Goal: Task Accomplishment & Management: Complete application form

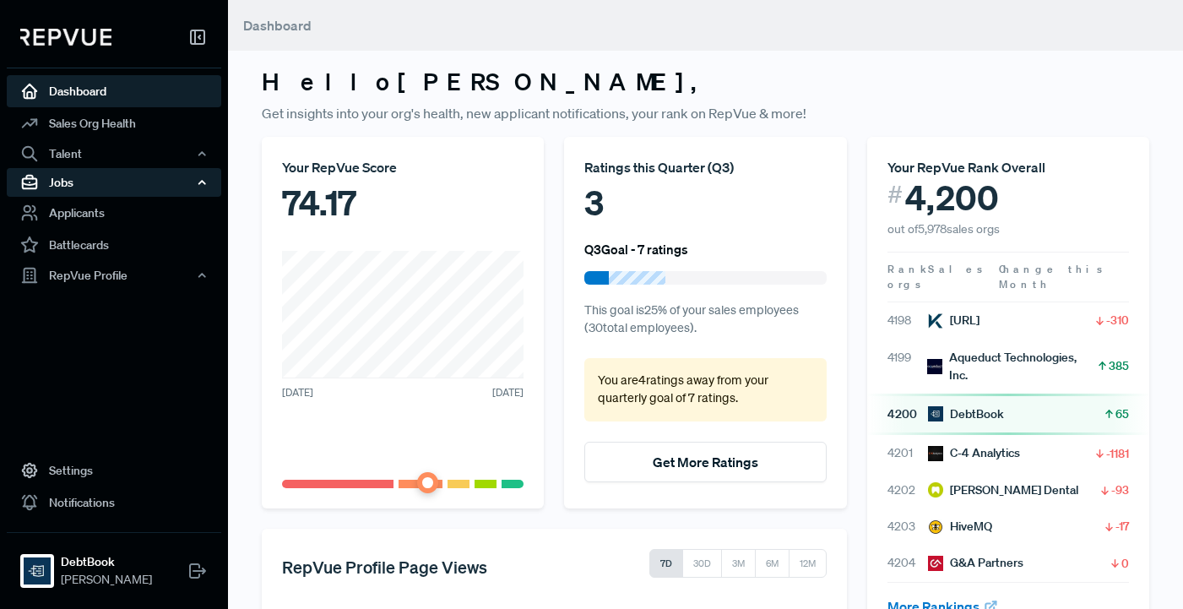
click at [90, 177] on div "Jobs" at bounding box center [114, 182] width 215 height 29
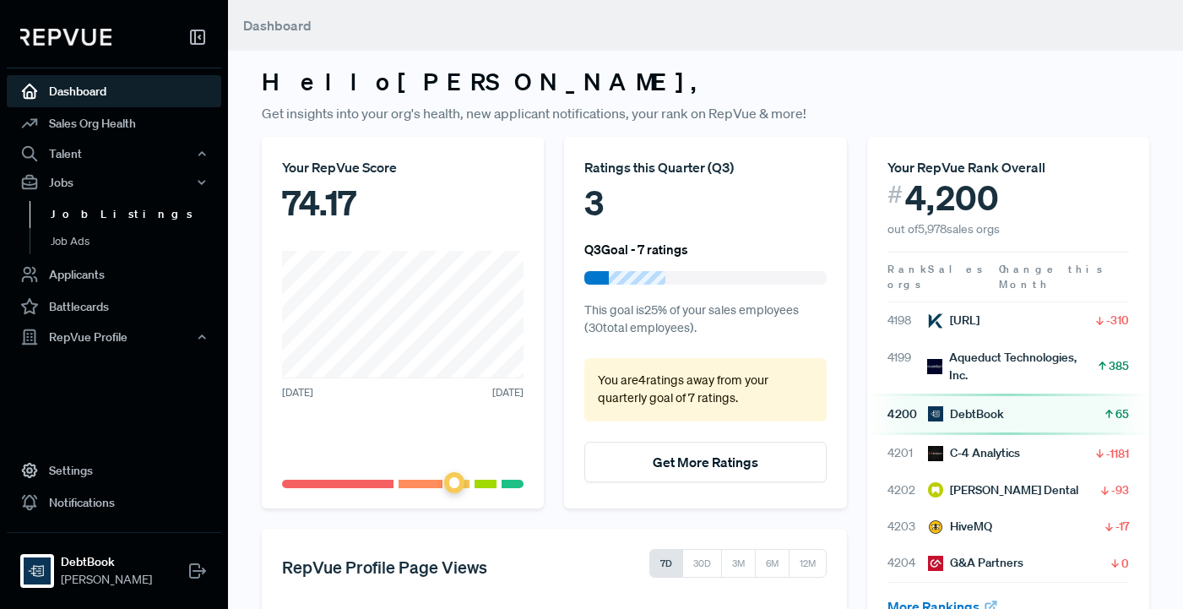
click at [90, 207] on link "Job Listings" at bounding box center [137, 214] width 215 height 27
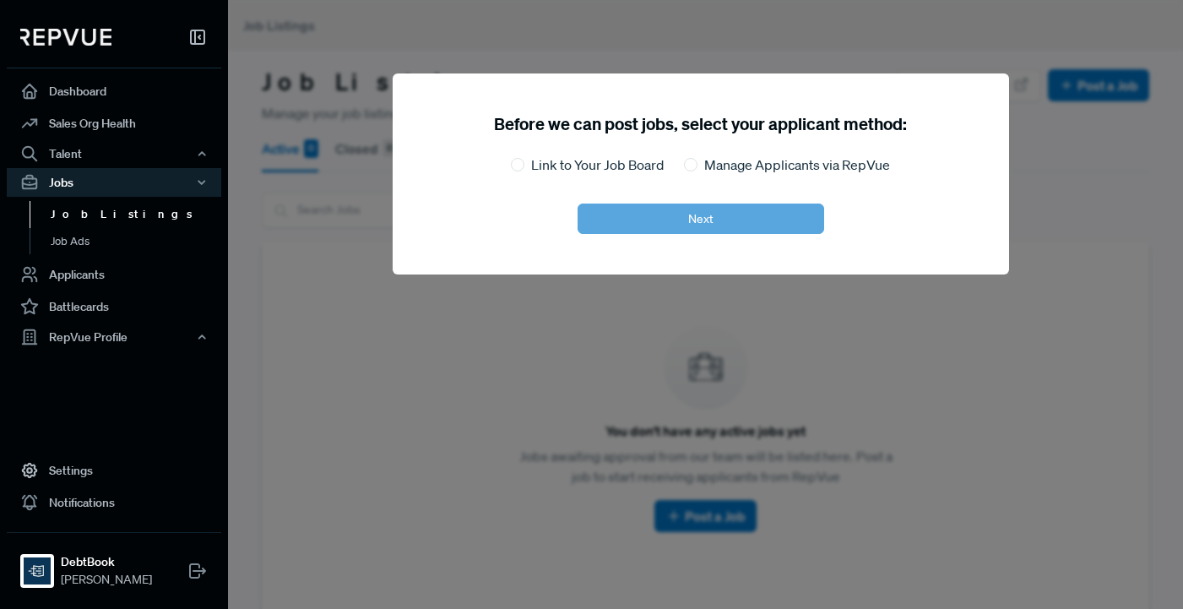
click at [622, 169] on label "Link to Your Job Board" at bounding box center [597, 165] width 133 height 20
click at [525, 169] on input "Link to Your Job Board" at bounding box center [518, 165] width 14 height 14
radio input "true"
click at [674, 224] on button "Next" at bounding box center [701, 219] width 247 height 30
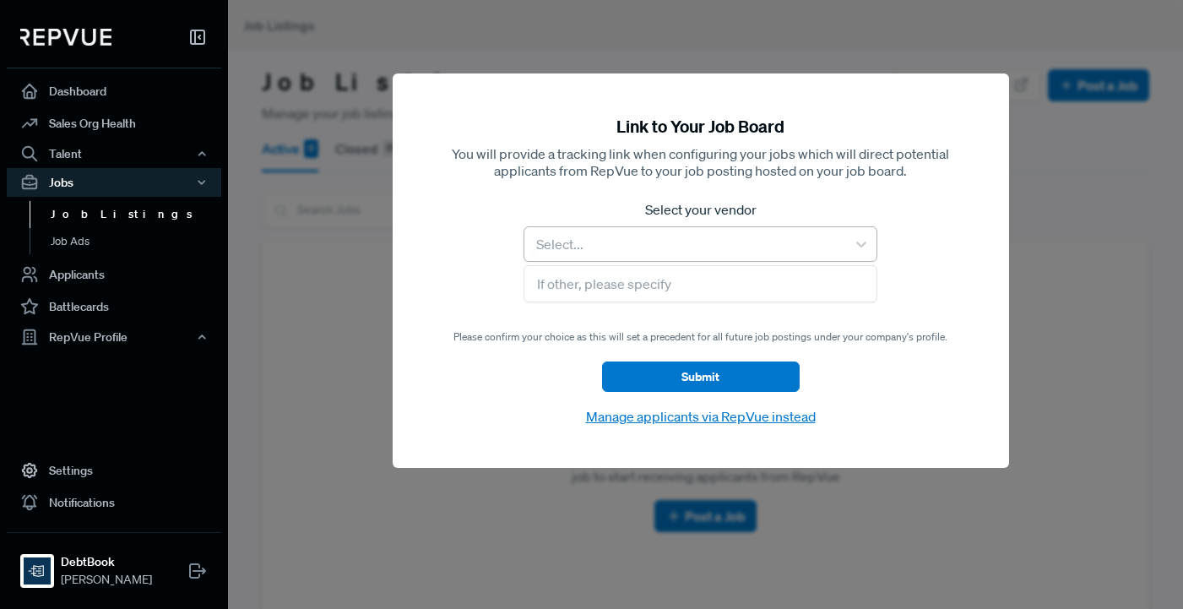
click at [672, 229] on div "Select..." at bounding box center [685, 244] width 321 height 30
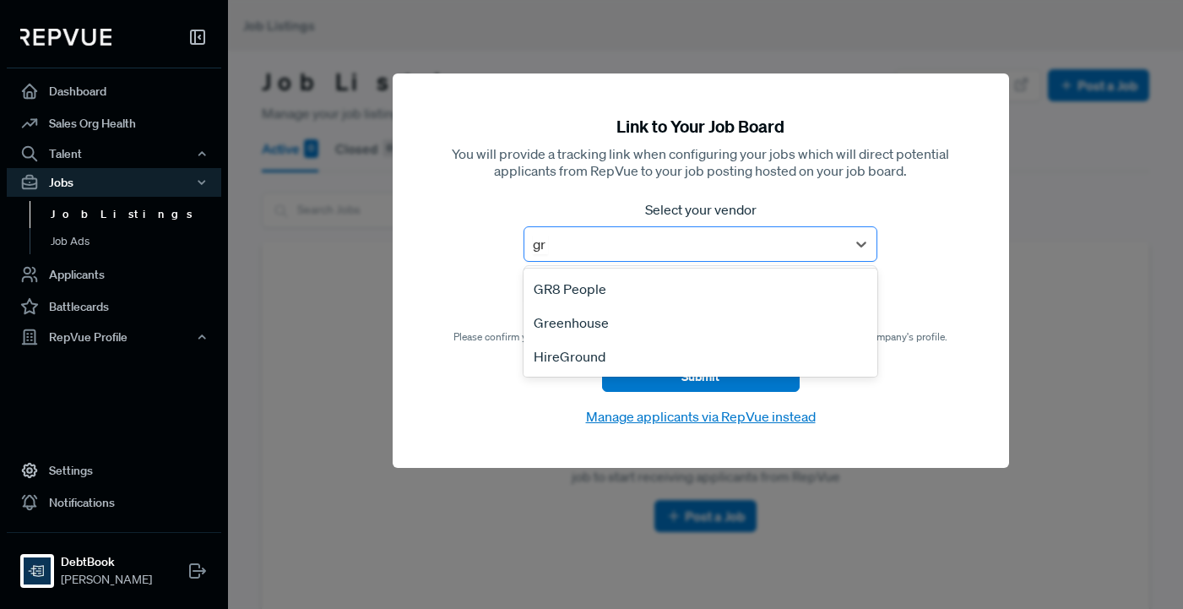
type input "gre"
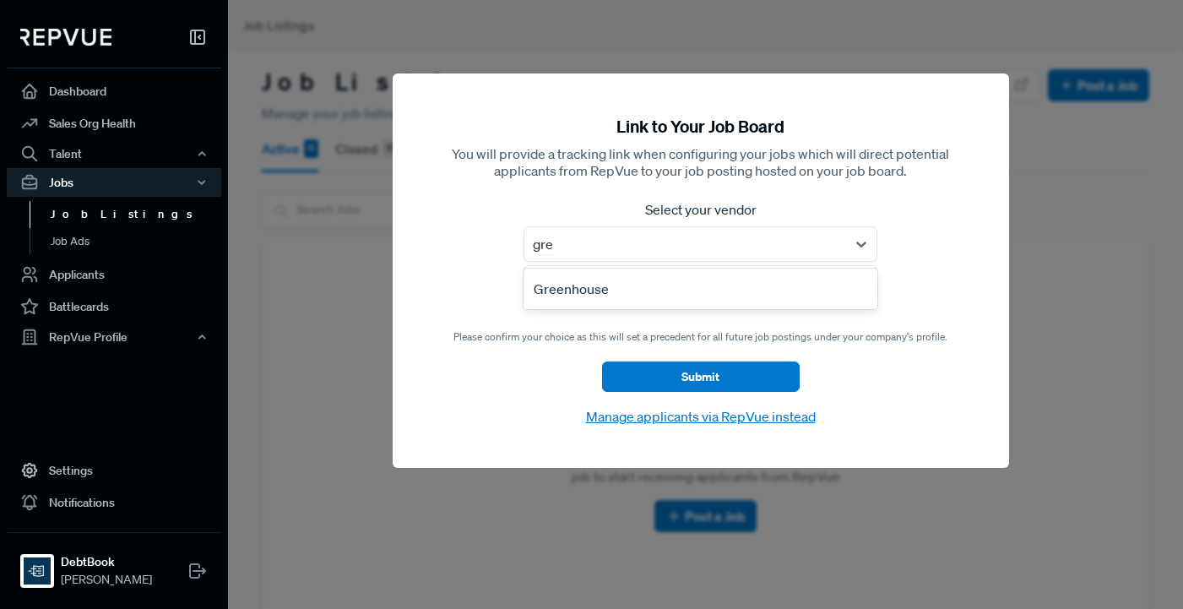
click at [648, 275] on div "Greenhouse" at bounding box center [700, 289] width 353 height 34
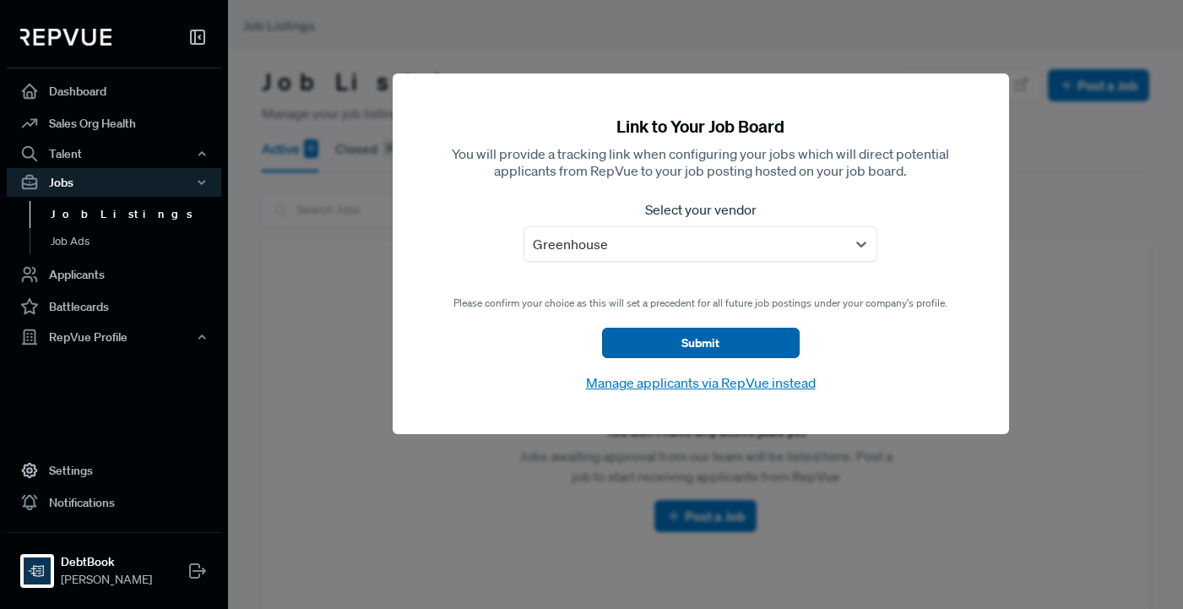
click at [686, 348] on button "Submit" at bounding box center [701, 343] width 198 height 30
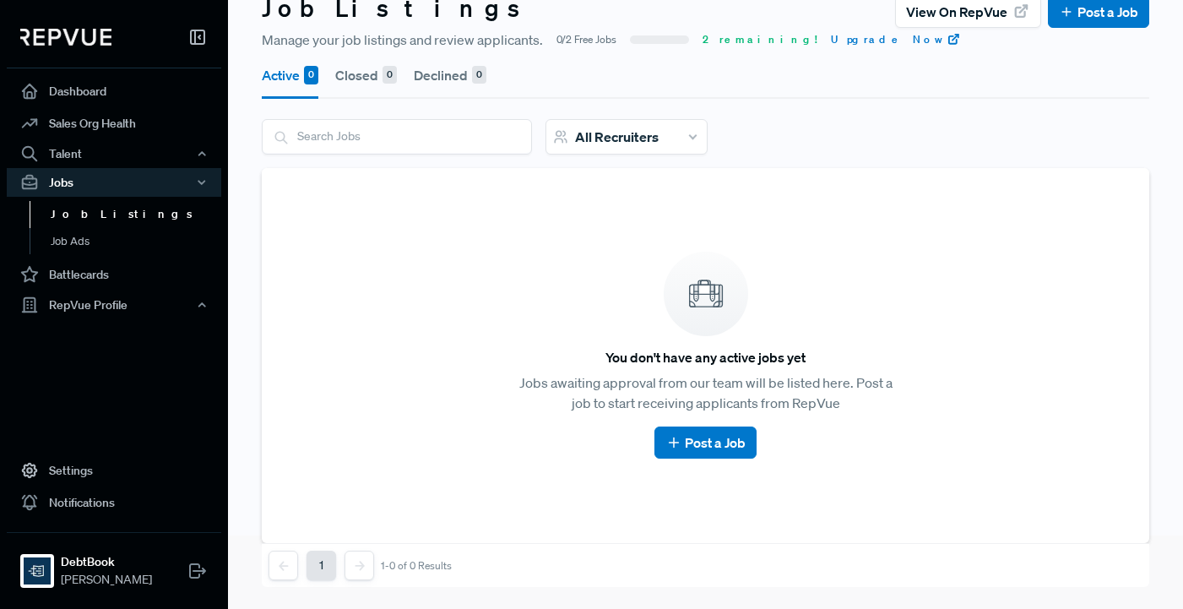
scroll to position [79, 0]
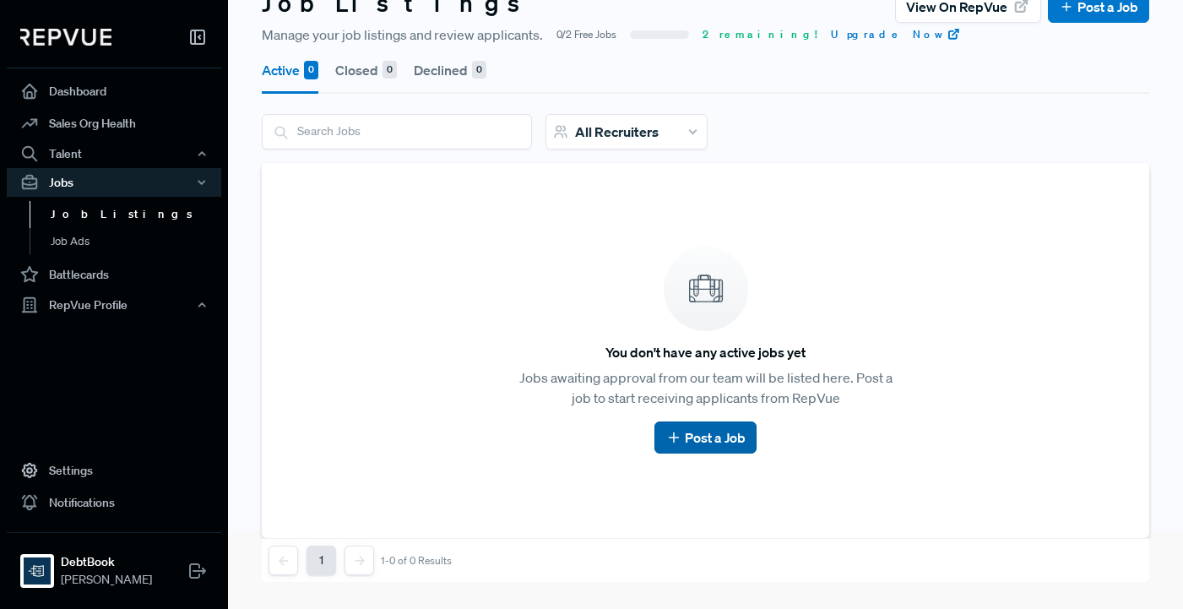
click at [703, 433] on link "Post a Job" at bounding box center [706, 437] width 80 height 20
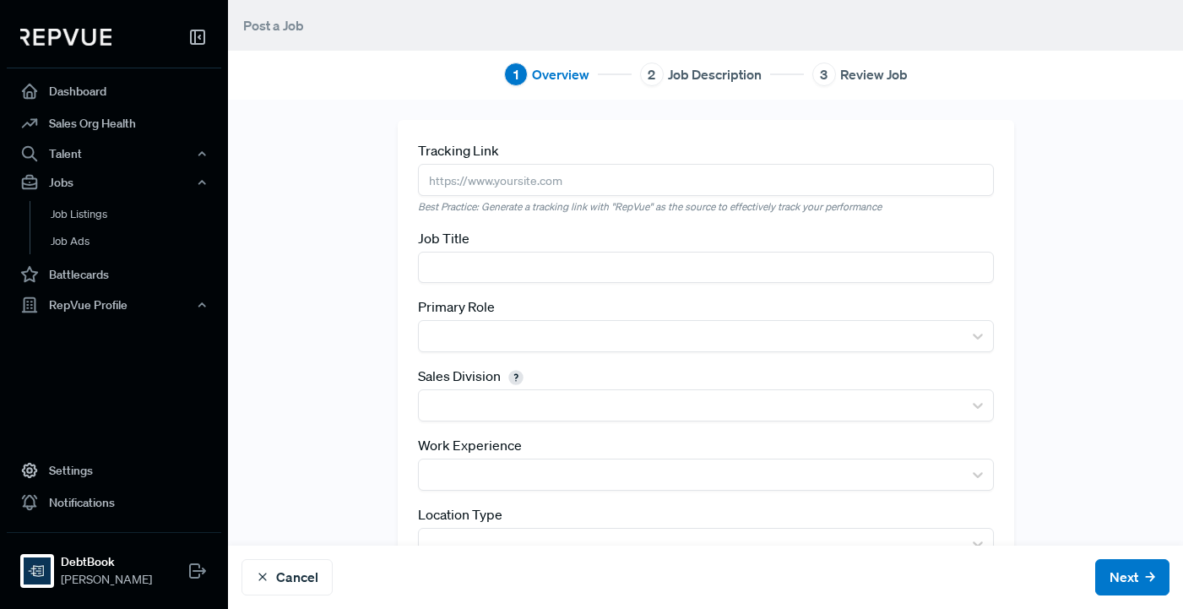
click at [803, 177] on input "text" at bounding box center [706, 179] width 576 height 31
paste input "[URL][DOMAIN_NAME]"
type input "[URL][DOMAIN_NAME]"
click at [585, 261] on input "text" at bounding box center [706, 267] width 576 height 31
paste input "Mid-Market Account Executive"
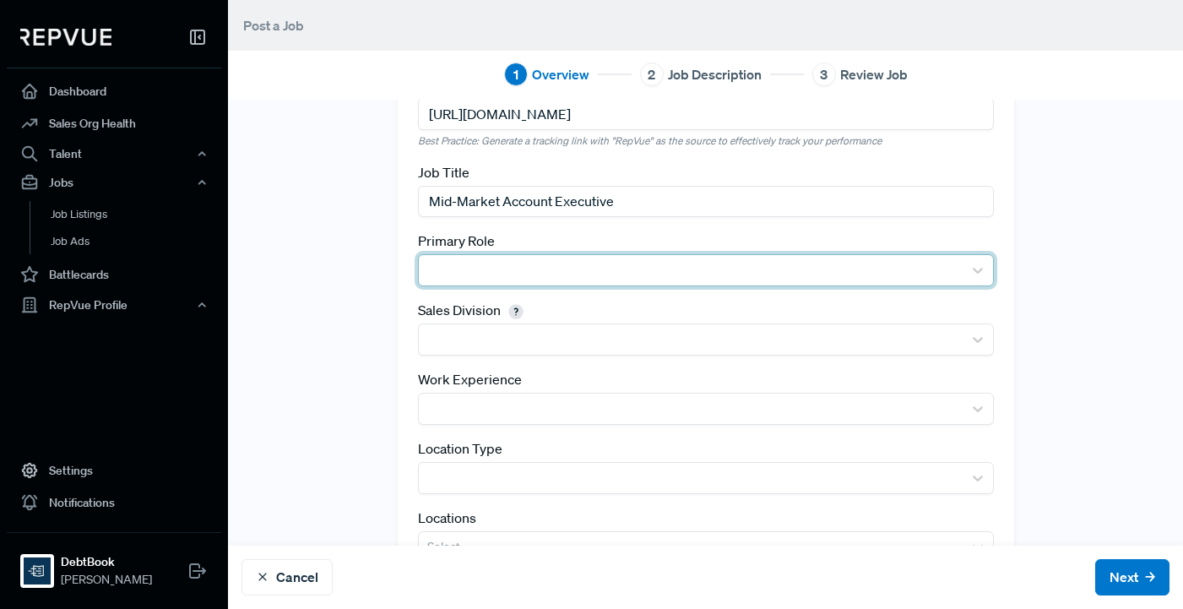
scroll to position [67, 0]
type input "Mid-Market Account Executive"
click at [563, 338] on div at bounding box center [690, 339] width 527 height 24
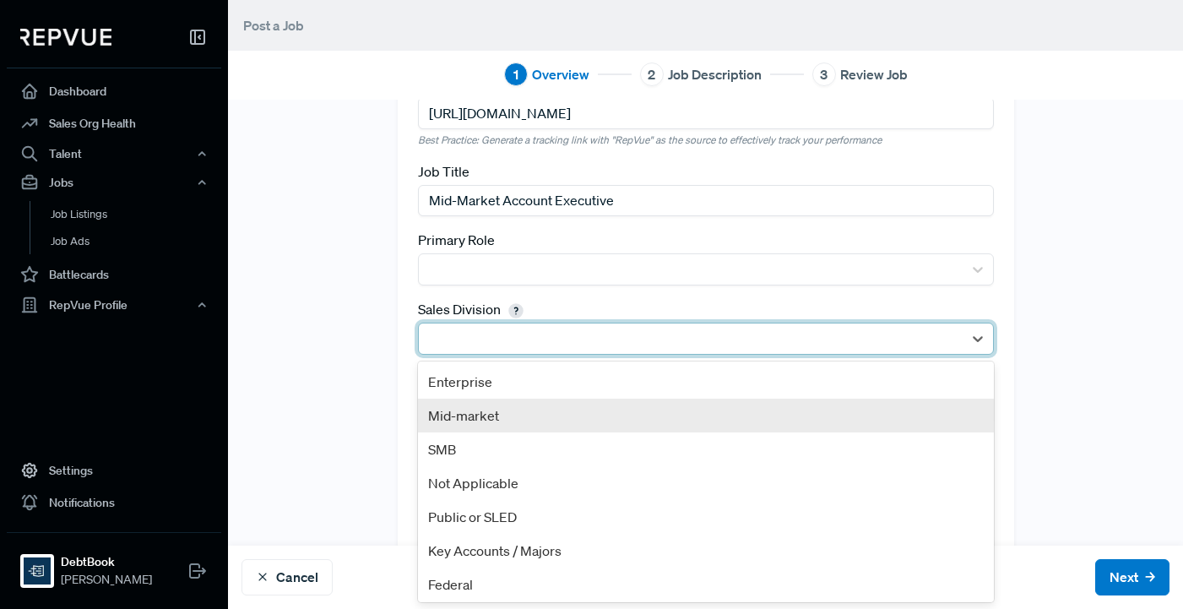
click at [544, 413] on div "Mid-market" at bounding box center [706, 416] width 576 height 34
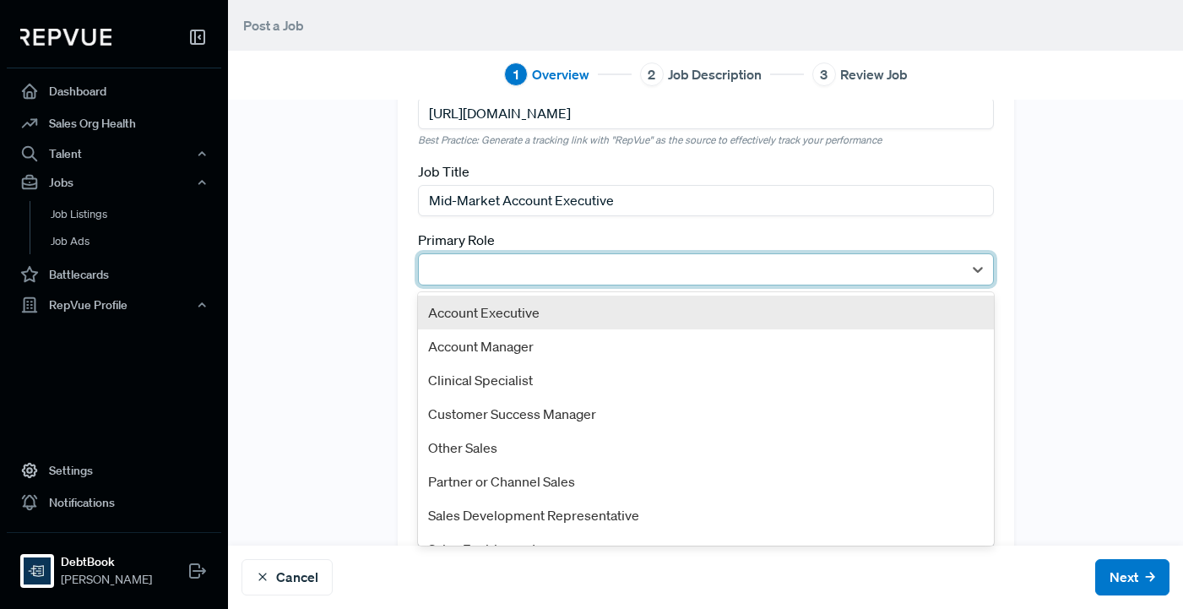
click at [518, 261] on div at bounding box center [690, 270] width 527 height 24
click at [533, 314] on div "Account Executive" at bounding box center [706, 313] width 576 height 34
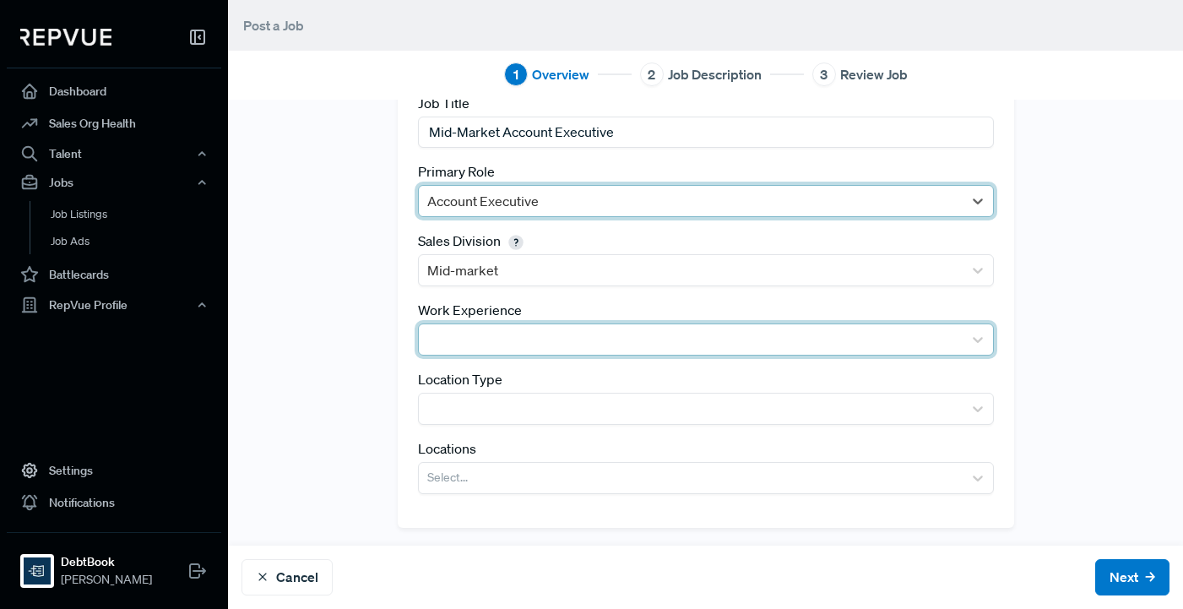
scroll to position [138, 0]
click at [527, 334] on div at bounding box center [690, 338] width 527 height 24
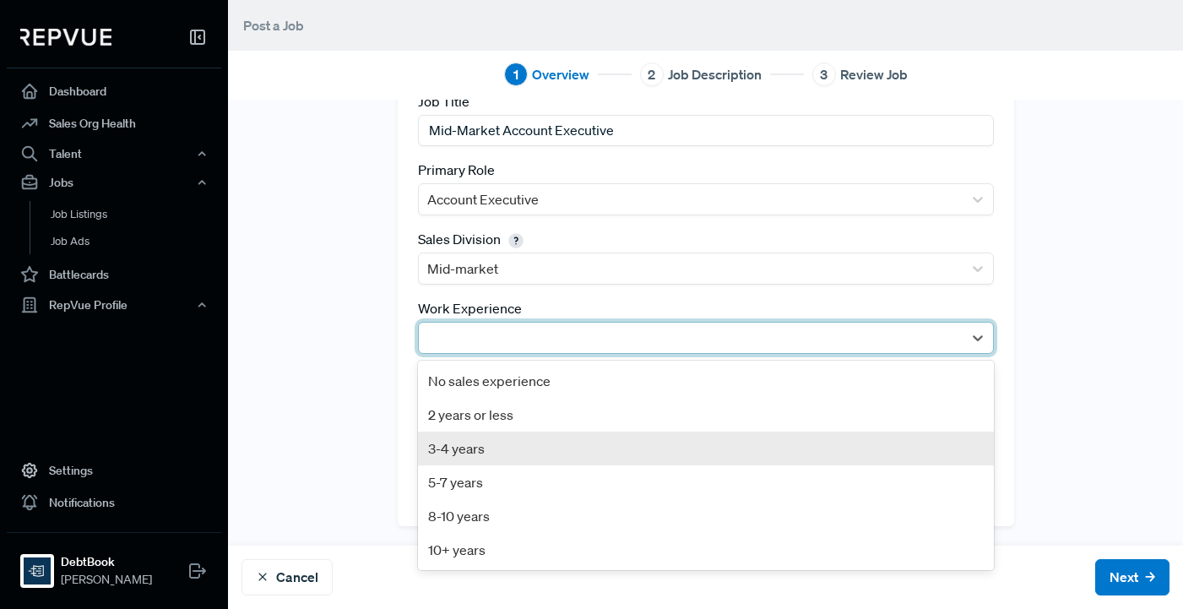
click at [523, 442] on div "3-4 years" at bounding box center [706, 449] width 576 height 34
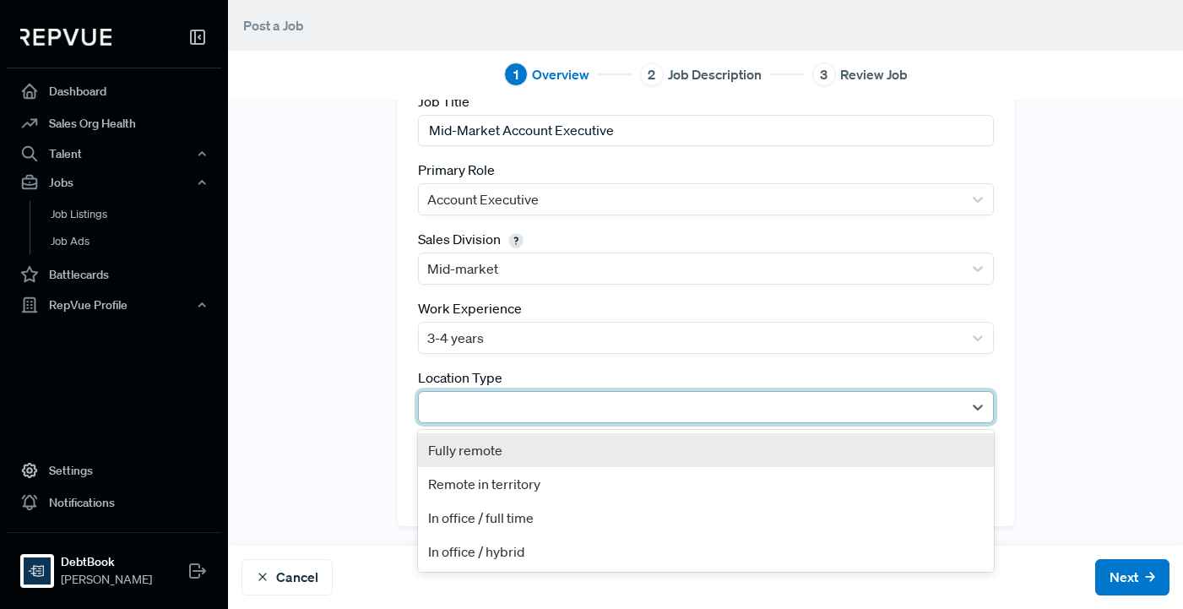
click at [514, 403] on div at bounding box center [690, 407] width 527 height 24
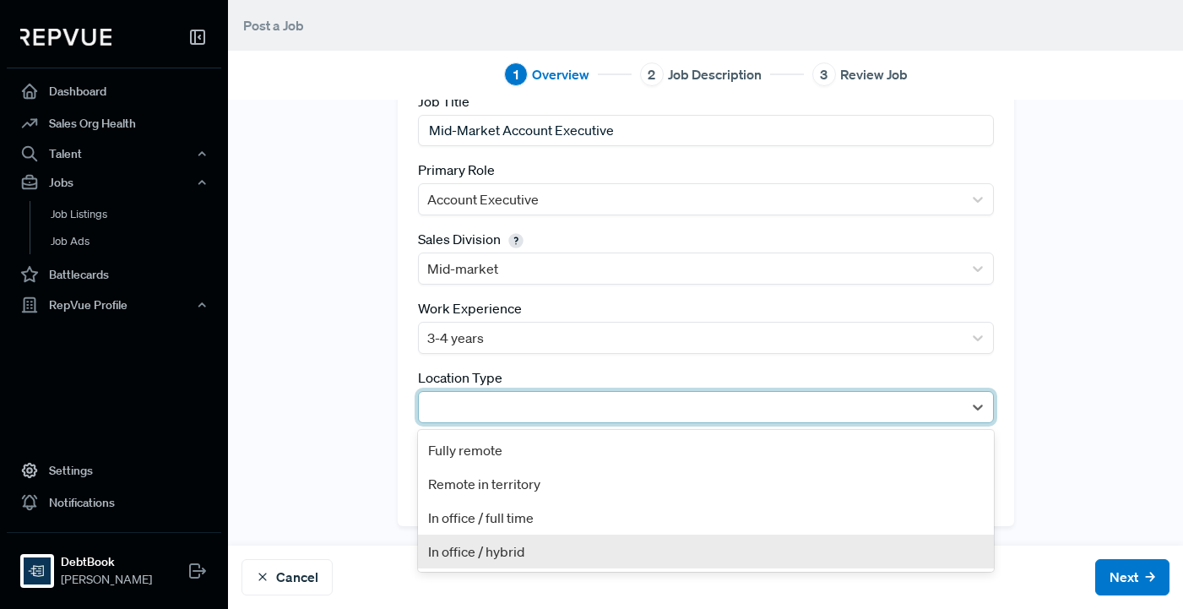
click at [514, 547] on div "In office / hybrid" at bounding box center [706, 552] width 576 height 34
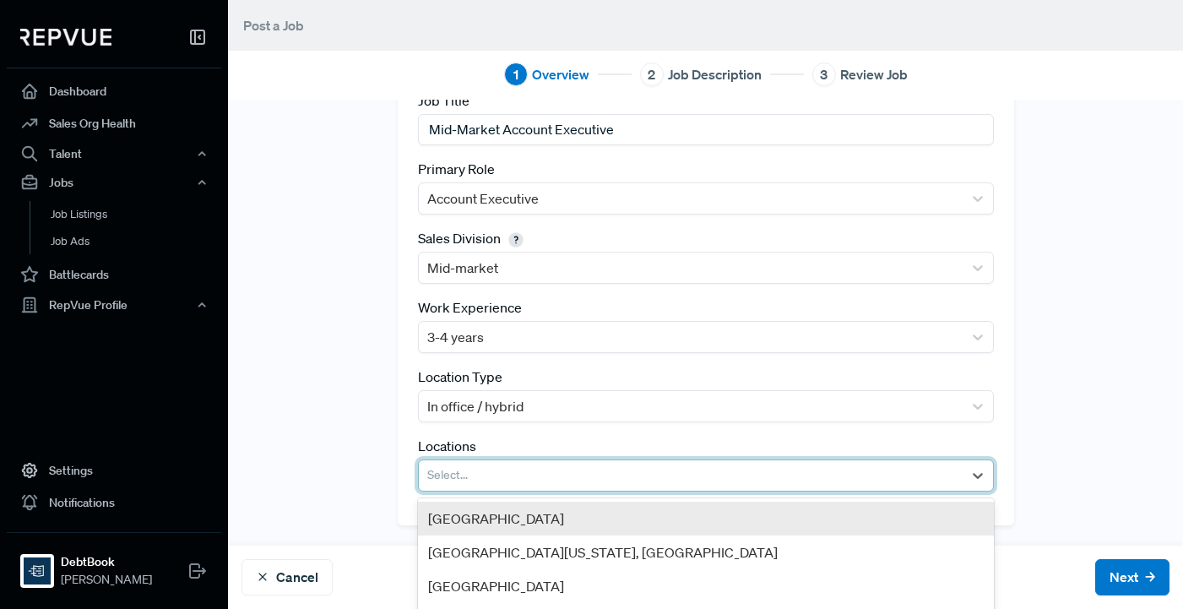
click at [516, 486] on div at bounding box center [690, 476] width 527 height 24
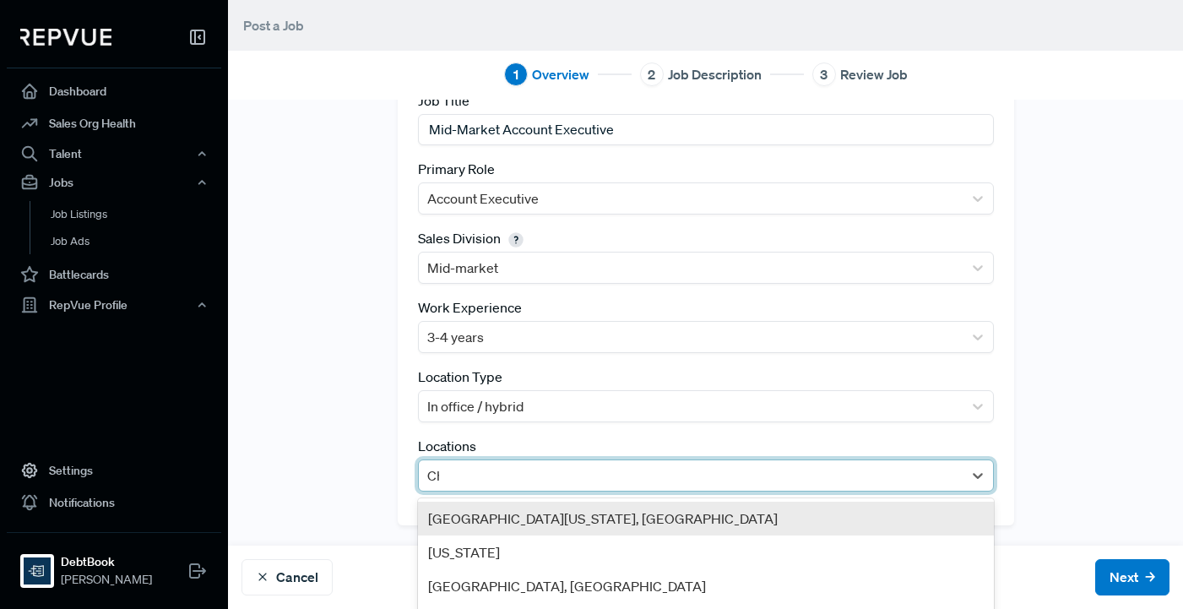
type input "Cha"
click at [529, 511] on div "[GEOGRAPHIC_DATA], [GEOGRAPHIC_DATA]" at bounding box center [706, 519] width 576 height 34
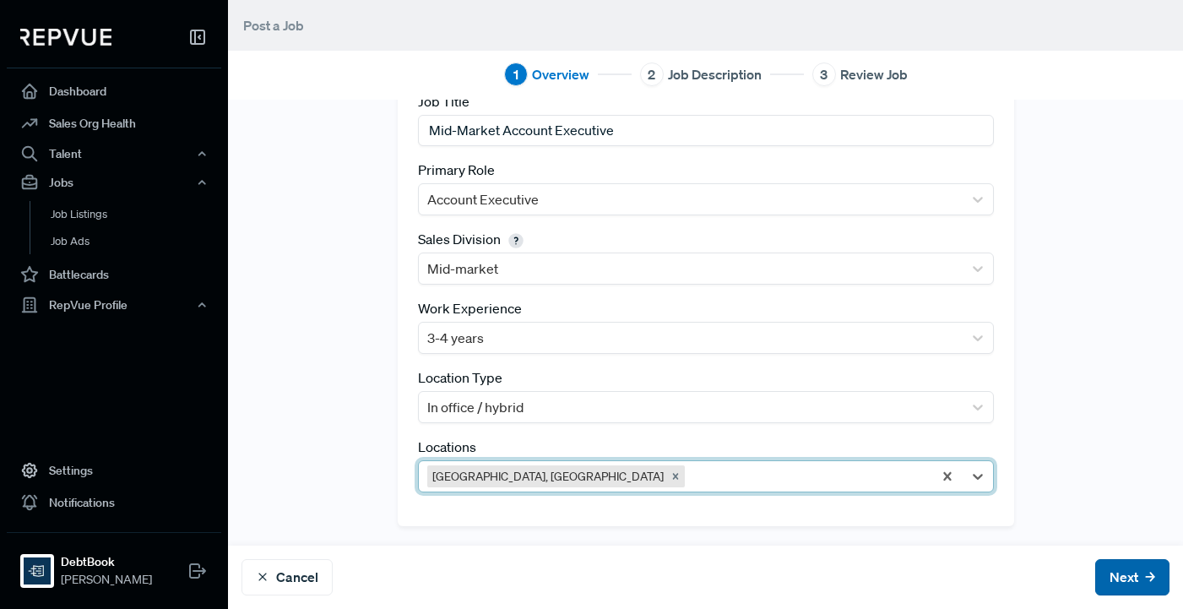
click at [1139, 584] on button "Next" at bounding box center [1133, 577] width 74 height 36
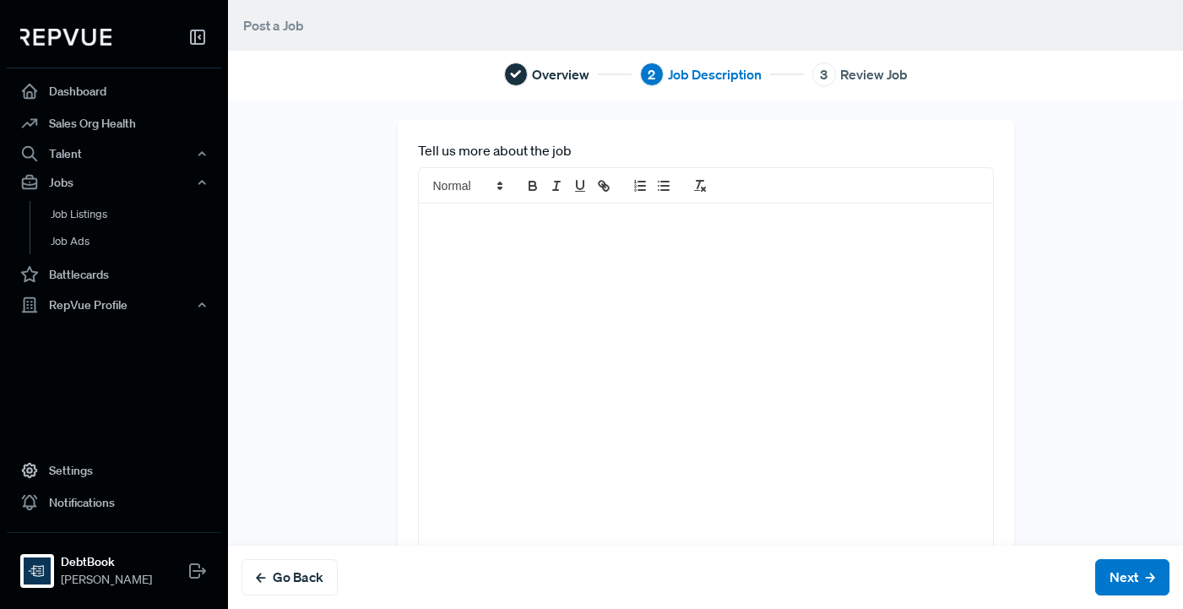
click at [740, 329] on div at bounding box center [706, 395] width 574 height 383
drag, startPoint x: 735, startPoint y: 318, endPoint x: 724, endPoint y: 166, distance: 151.6
click at [724, 166] on div "Tell us more about the job Mid-Market Account Executive" at bounding box center [706, 364] width 617 height 488
click at [611, 309] on div at bounding box center [706, 395] width 574 height 383
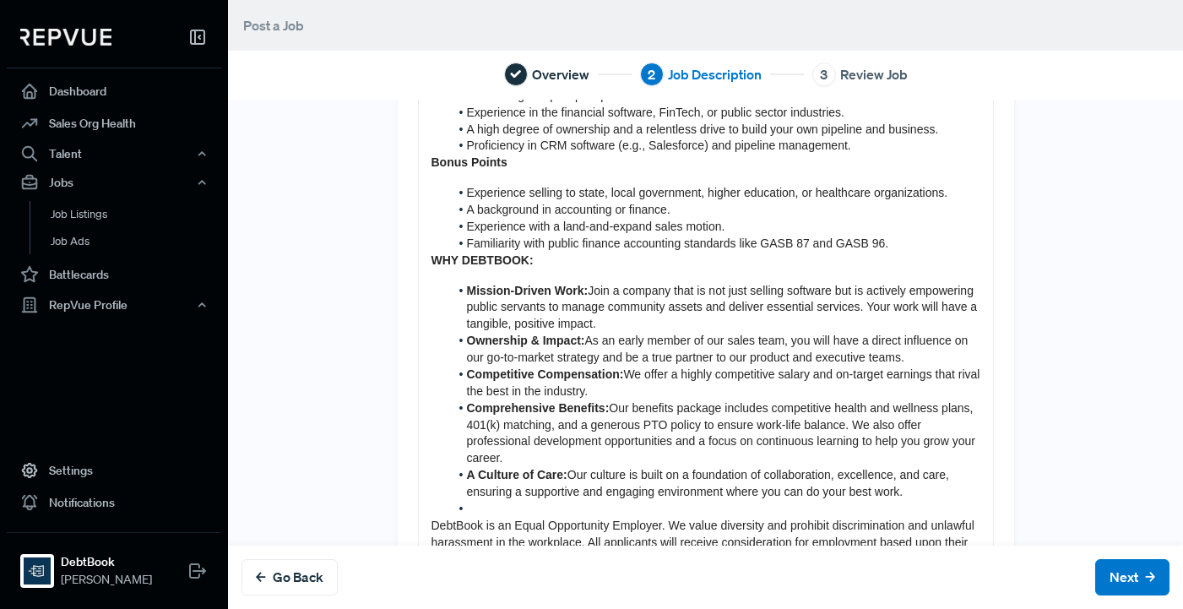
scroll to position [612, 0]
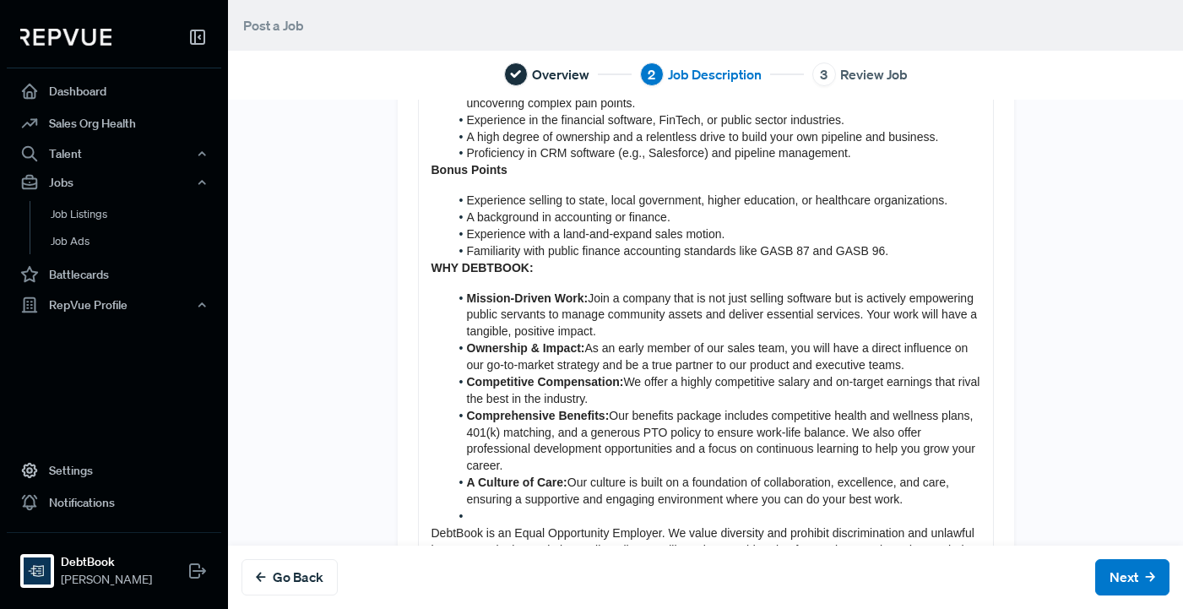
click at [911, 252] on li "Familiarity with public finance accounting standards like GASB 87 and GASB 96." at bounding box center [714, 251] width 531 height 17
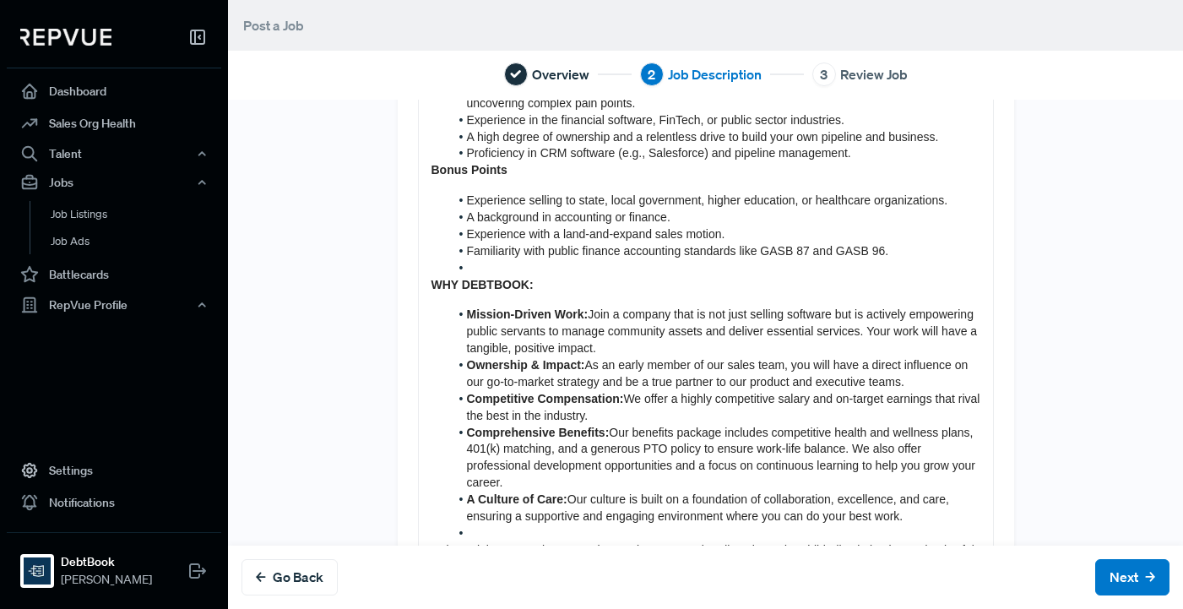
click at [422, 287] on div "DebtBook’s Sales team is seeking a highly motivated and results-driven Mid-Mark…" at bounding box center [706, 153] width 574 height 1125
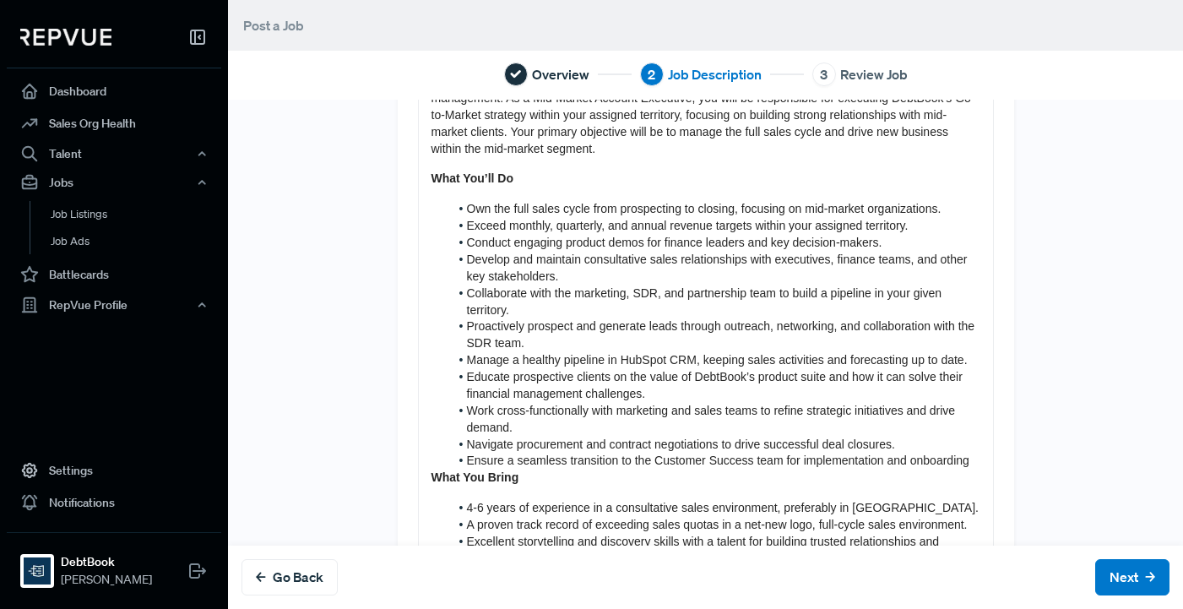
scroll to position [221, 0]
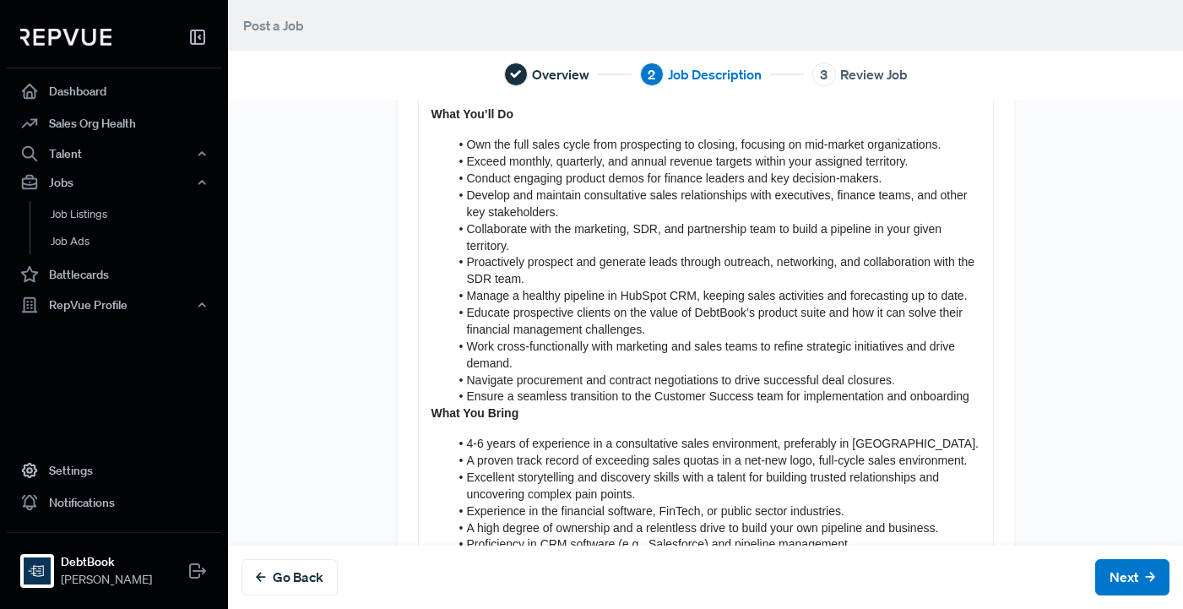
click at [971, 403] on li "Ensure a seamless transition to the Customer Success team for implementation an…" at bounding box center [714, 397] width 531 height 17
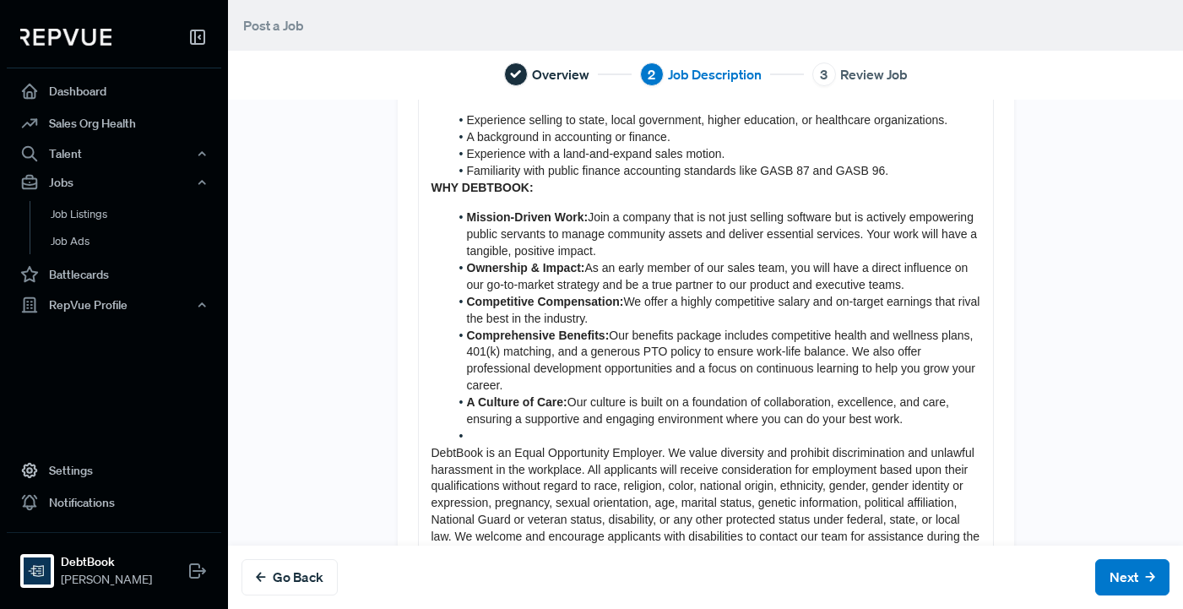
scroll to position [737, 0]
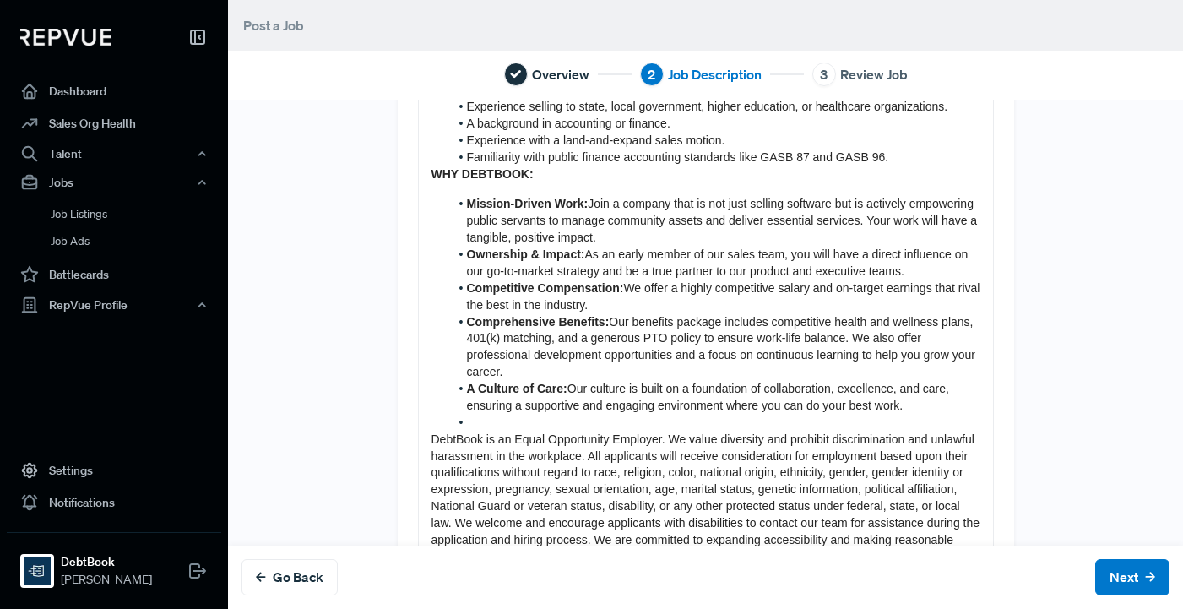
click at [936, 157] on li "Familiarity with public finance accounting standards like GASB 87 and GASB 96." at bounding box center [714, 158] width 531 height 17
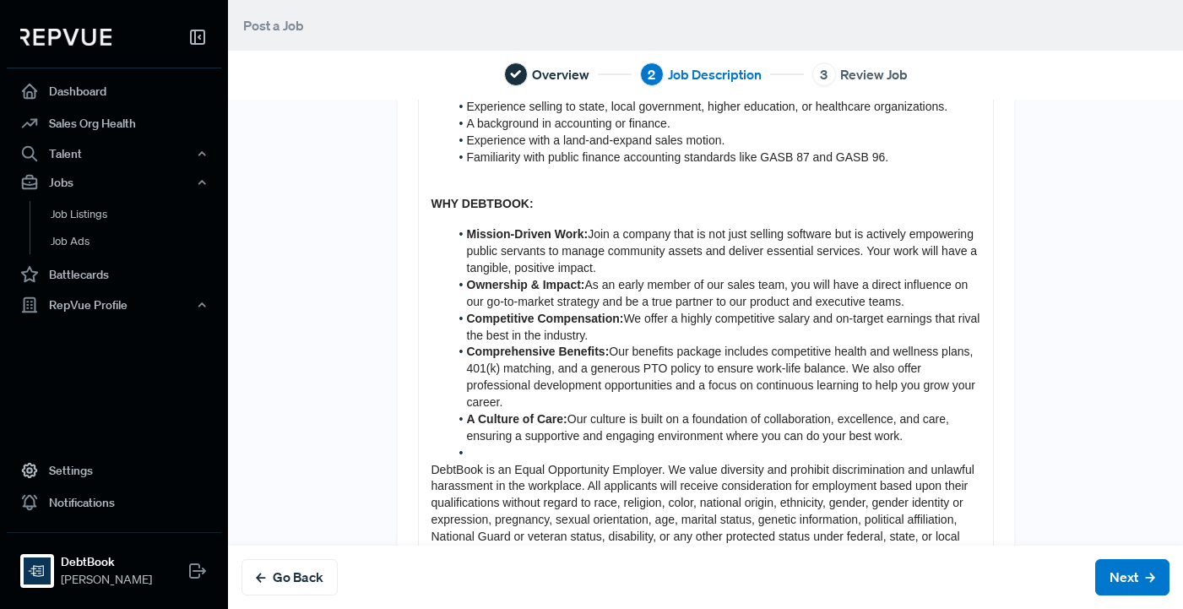
click at [500, 451] on li at bounding box center [714, 453] width 531 height 17
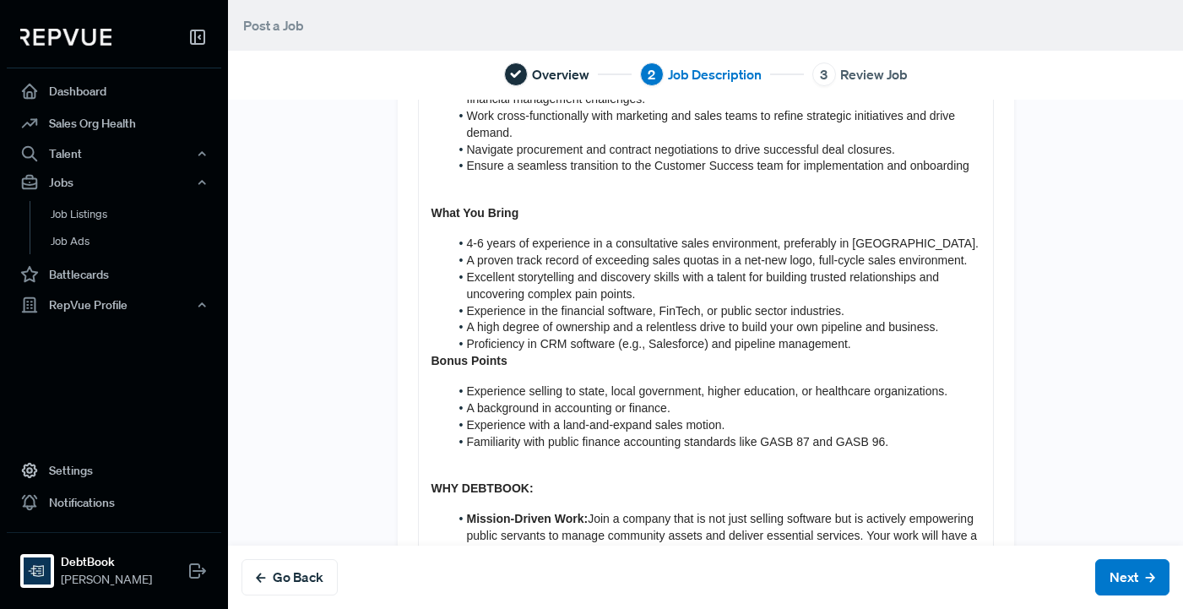
scroll to position [448, 0]
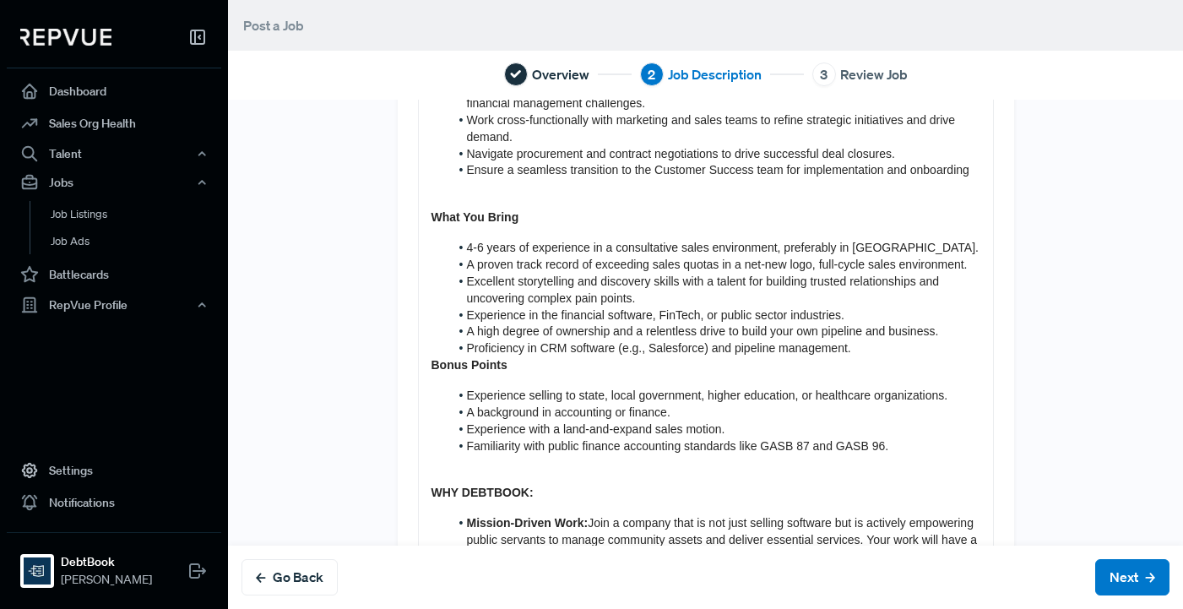
click at [884, 351] on li "Proficiency in CRM software (e.g., Salesforce) and pipeline management." at bounding box center [714, 348] width 531 height 17
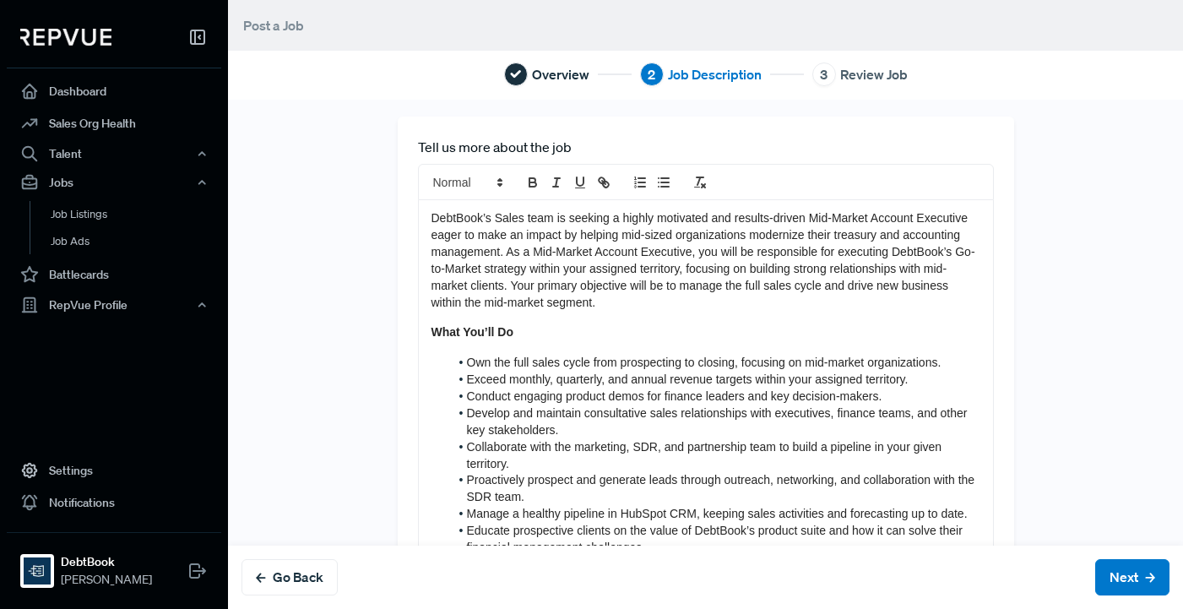
scroll to position [0, 0]
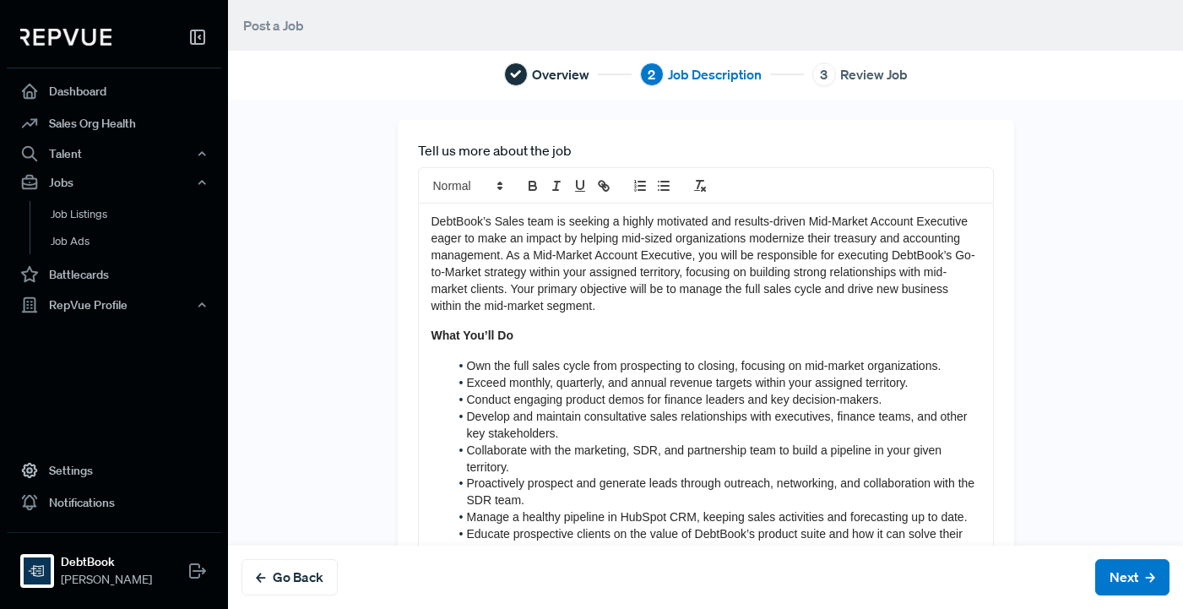
click at [478, 332] on strong "What You’ll Do" at bounding box center [473, 336] width 82 height 14
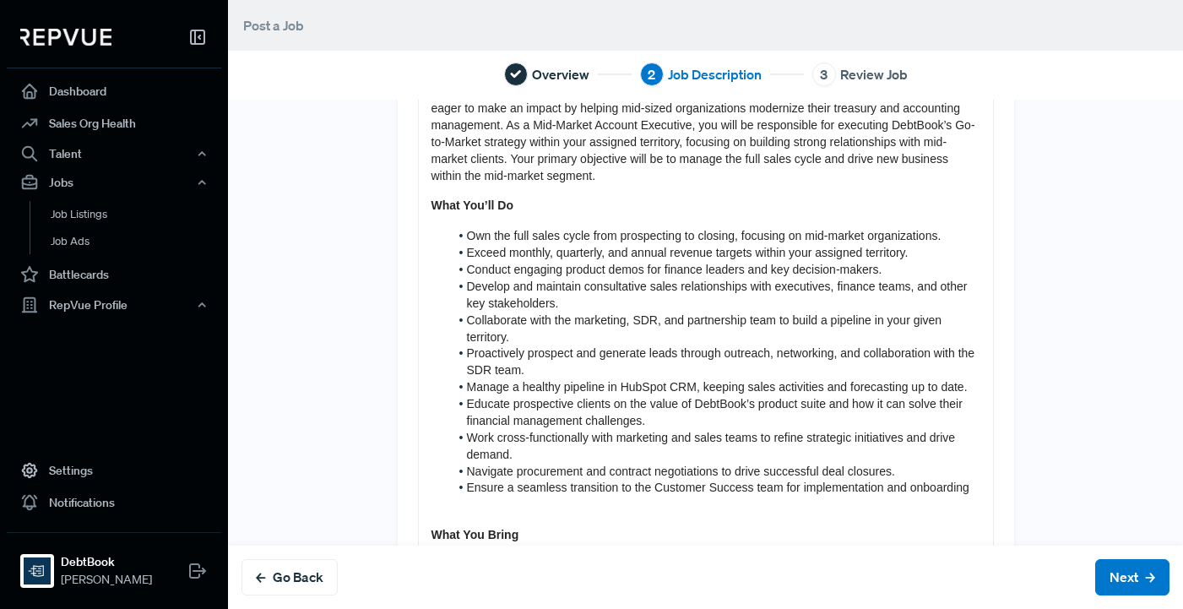
scroll to position [137, 0]
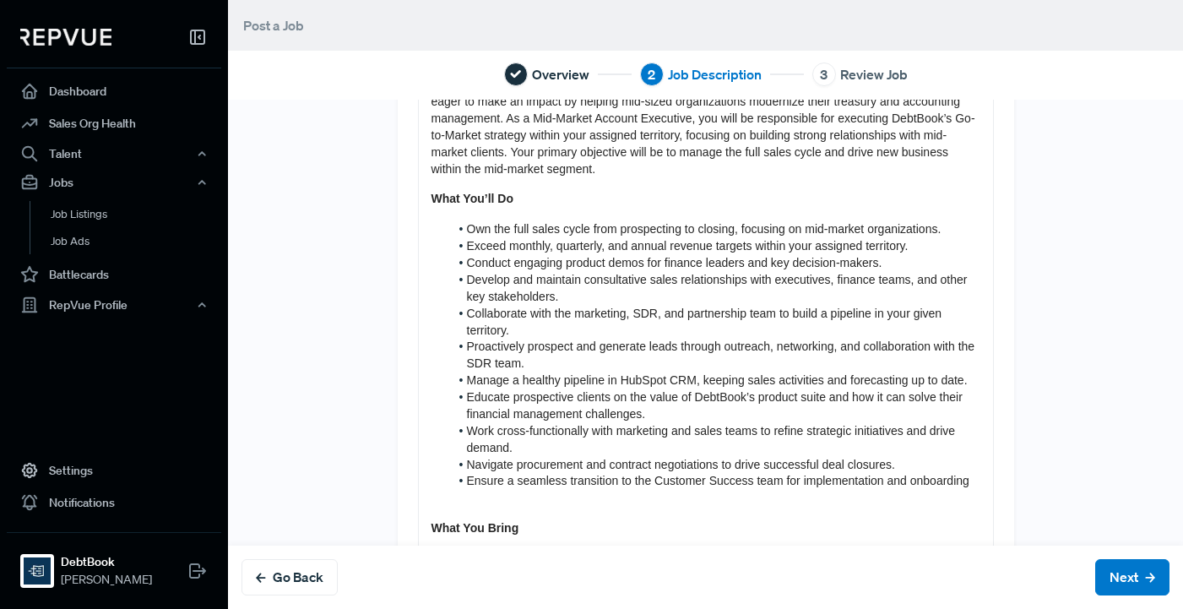
click at [535, 527] on p "What You Bring" at bounding box center [706, 528] width 549 height 17
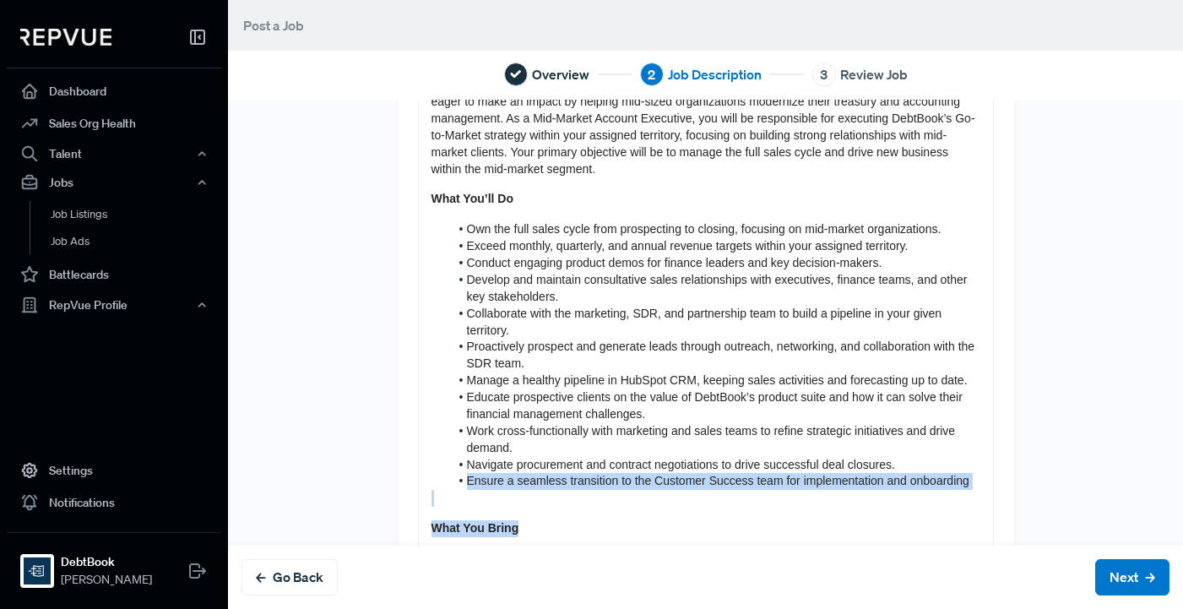
drag, startPoint x: 535, startPoint y: 527, endPoint x: 350, endPoint y: 488, distance: 189.0
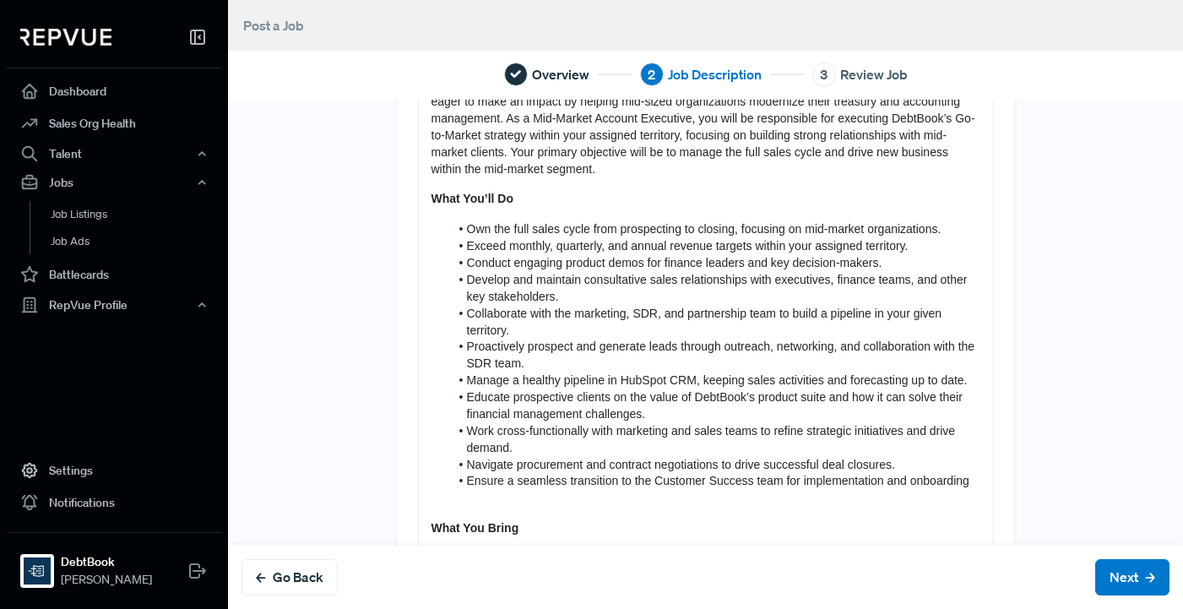
click at [530, 522] on p "What You Bring" at bounding box center [706, 528] width 549 height 17
drag, startPoint x: 514, startPoint y: 509, endPoint x: 429, endPoint y: 503, distance: 84.7
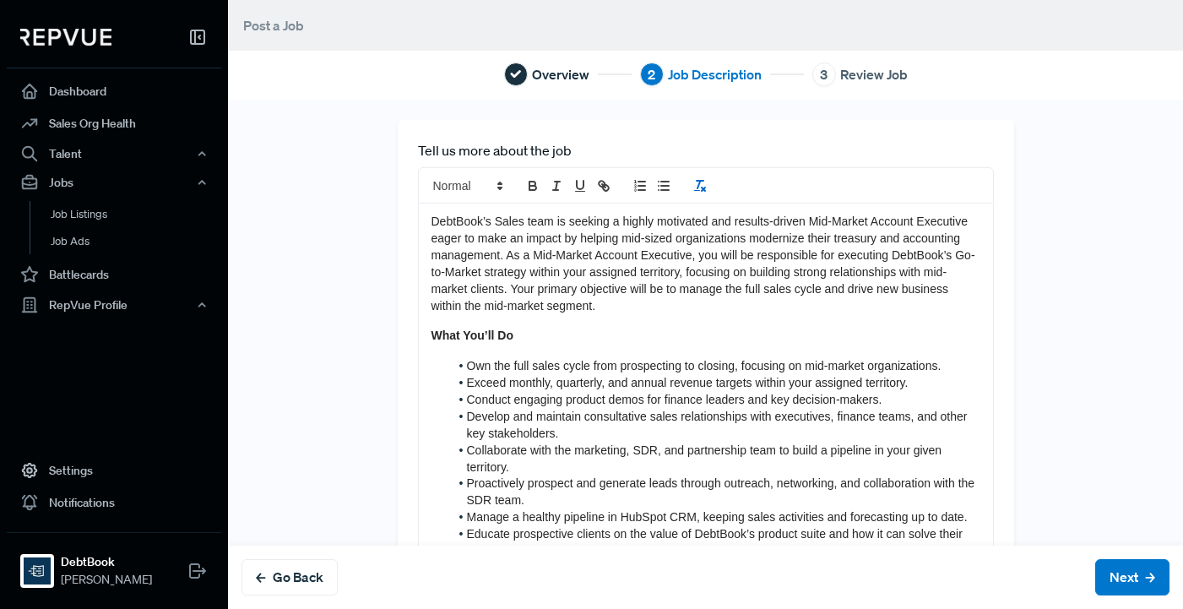
click at [699, 184] on line "clean" at bounding box center [699, 185] width 3 height 8
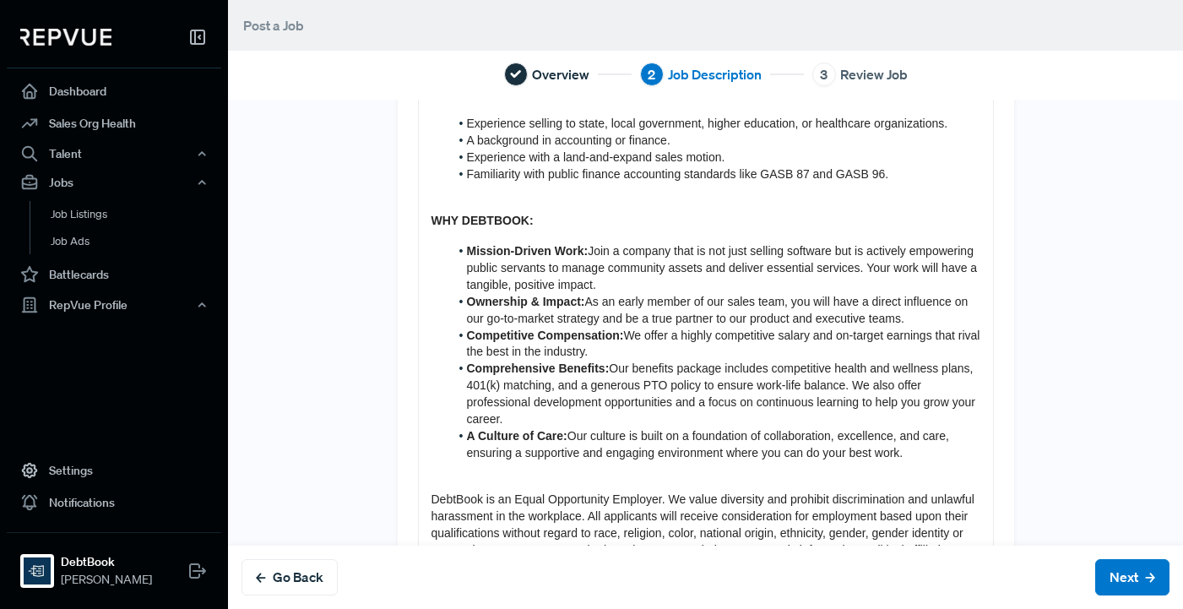
scroll to position [913, 0]
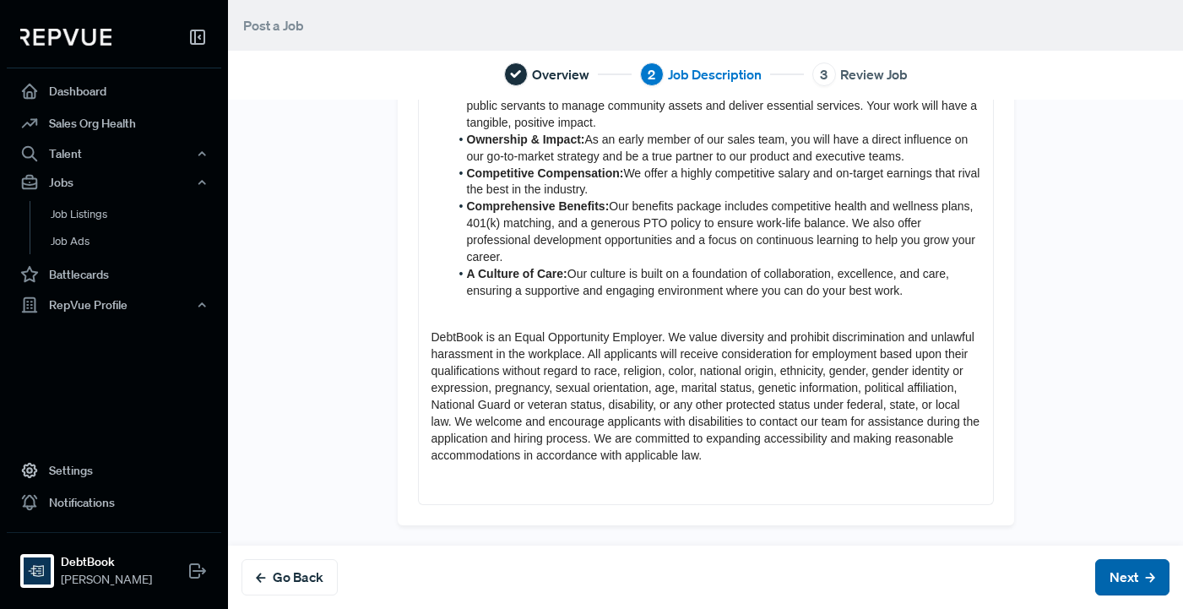
click at [1128, 586] on button "Next" at bounding box center [1133, 577] width 74 height 36
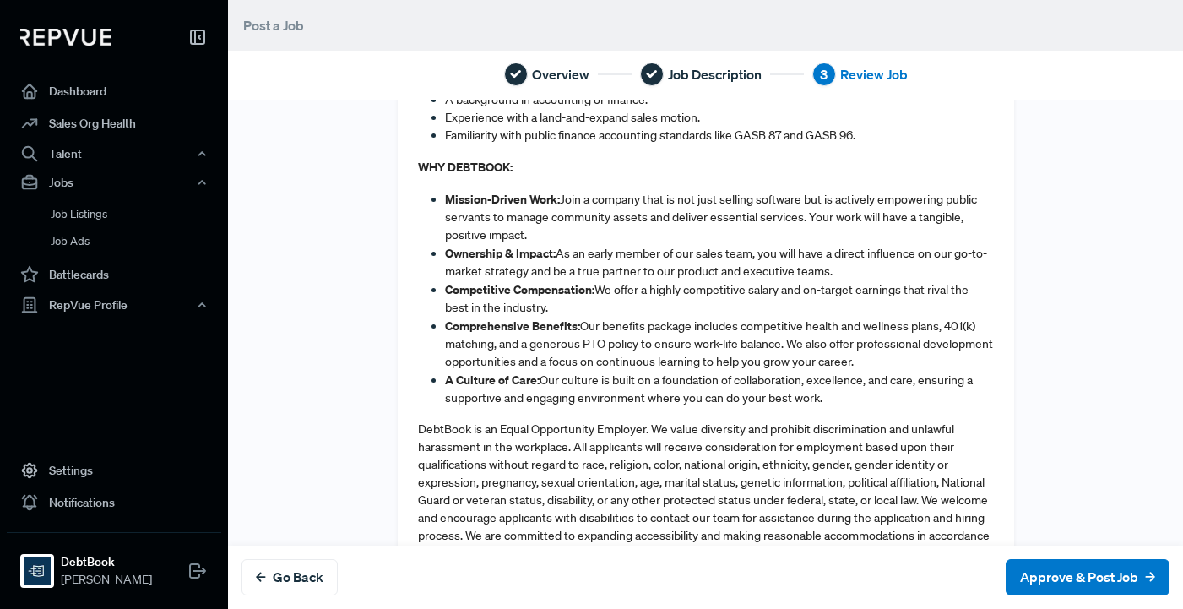
scroll to position [1120, 0]
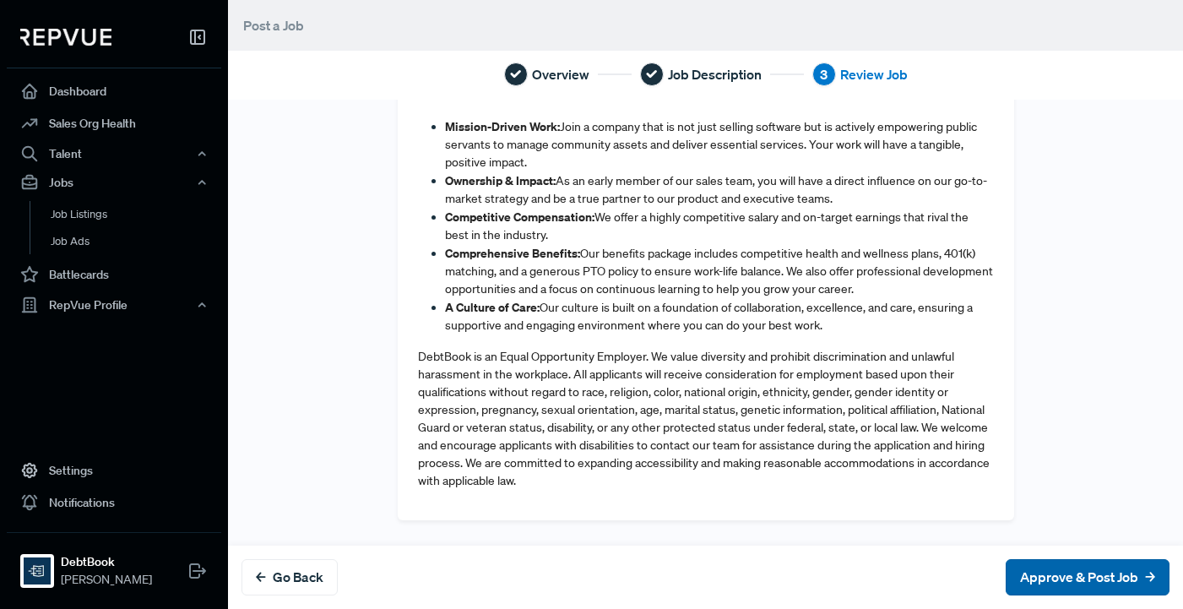
click at [1071, 583] on button "Approve & Post Job" at bounding box center [1088, 577] width 164 height 36
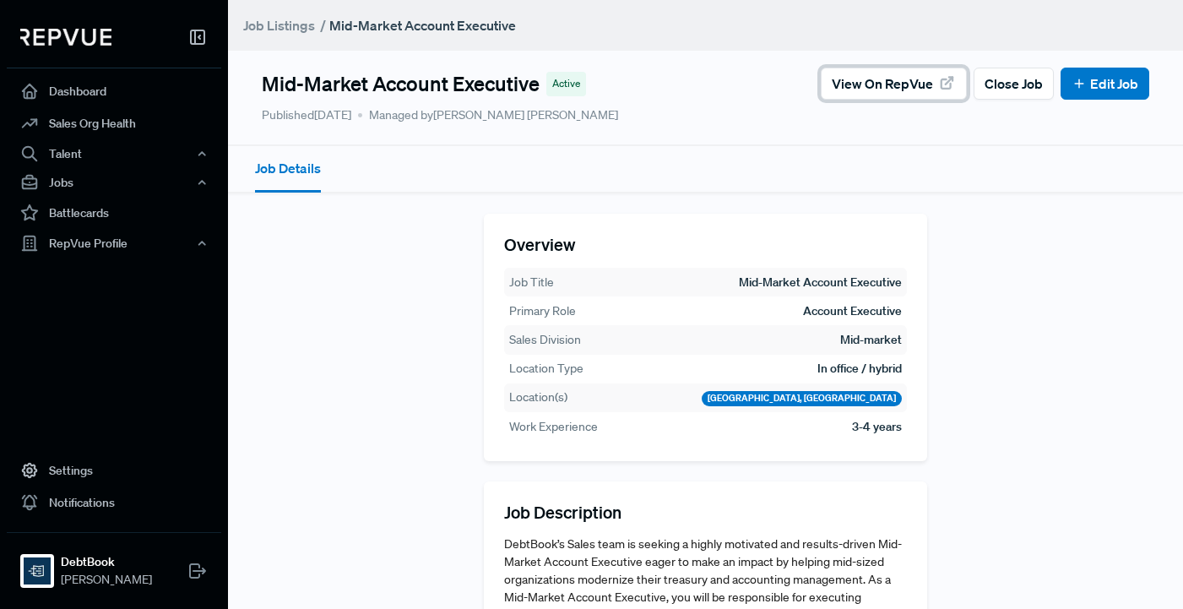
click at [873, 76] on span "View on RepVue" at bounding box center [882, 83] width 101 height 20
